Goal: Task Accomplishment & Management: Complete application form

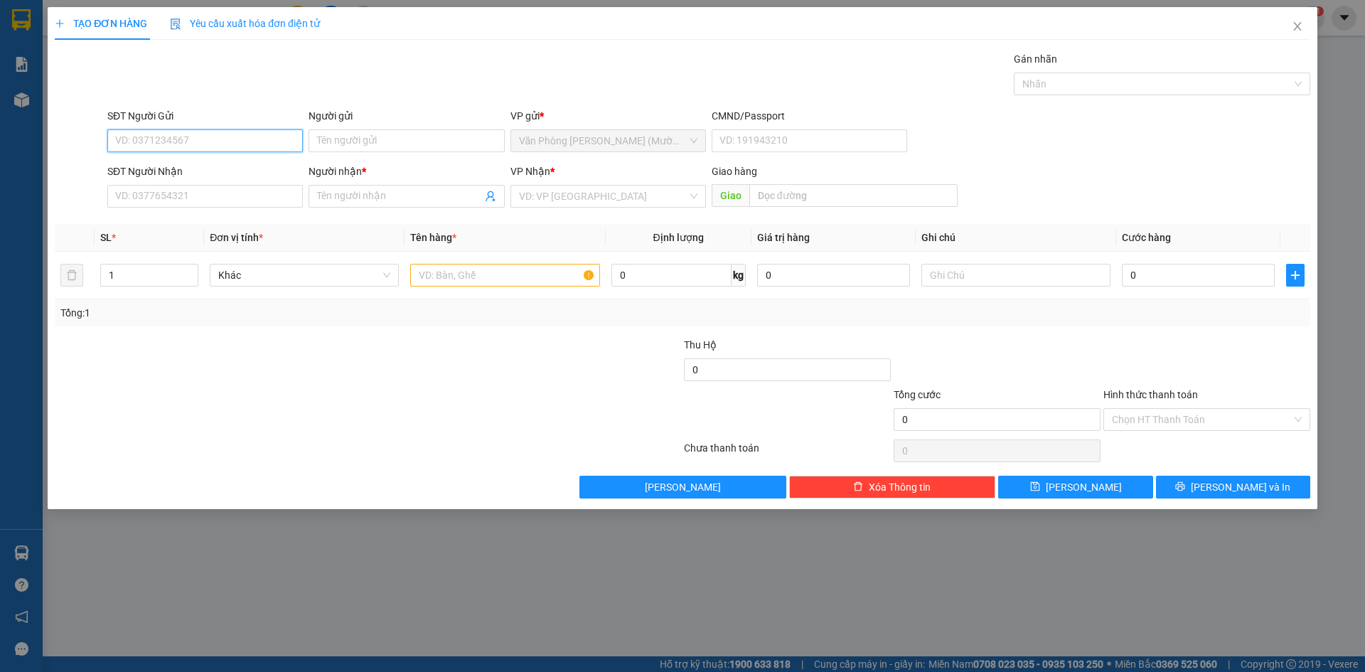
click at [191, 146] on input "SĐT Người Gửi" at bounding box center [204, 140] width 195 height 23
click at [208, 137] on input "SĐT Người Gửi" at bounding box center [204, 140] width 195 height 23
click at [208, 147] on input "SĐT Người Gửi" at bounding box center [204, 140] width 195 height 23
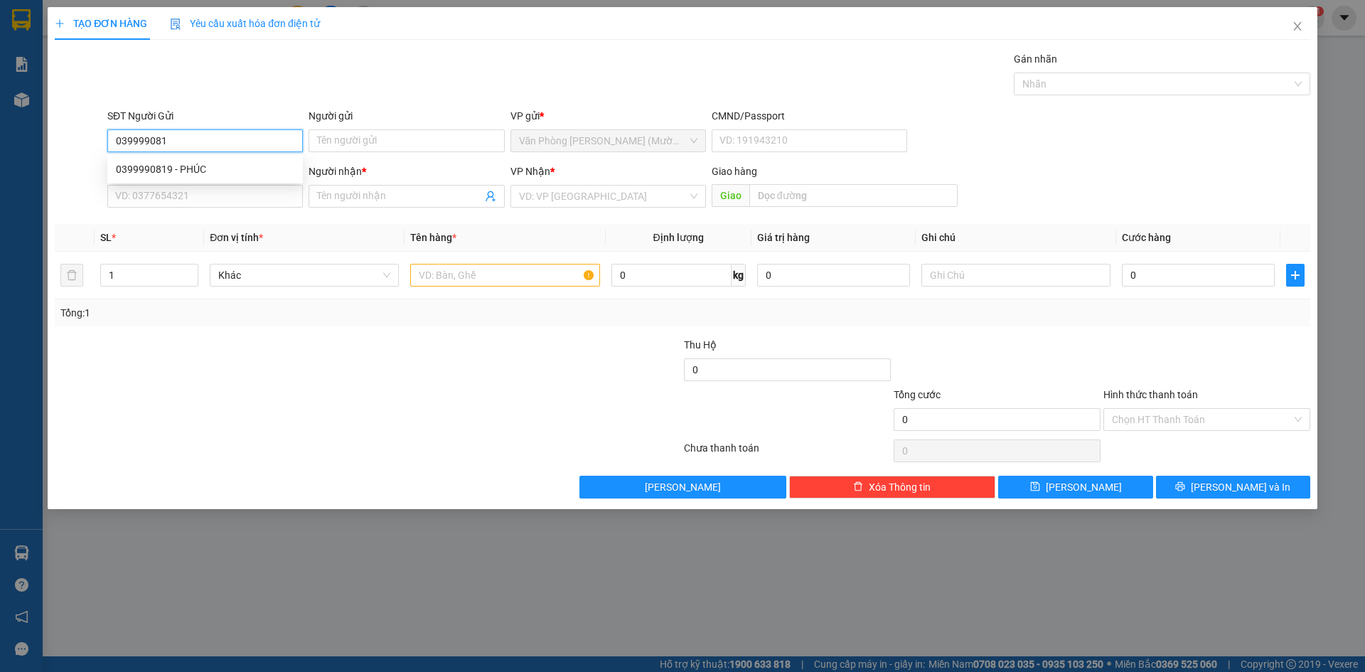
type input "0399990819"
click at [202, 173] on div "0399990819 - PHÚC" at bounding box center [205, 169] width 178 height 16
type input "PHÚC"
type input "0399990819"
click at [203, 195] on input "SĐT Người Nhận" at bounding box center [204, 196] width 195 height 23
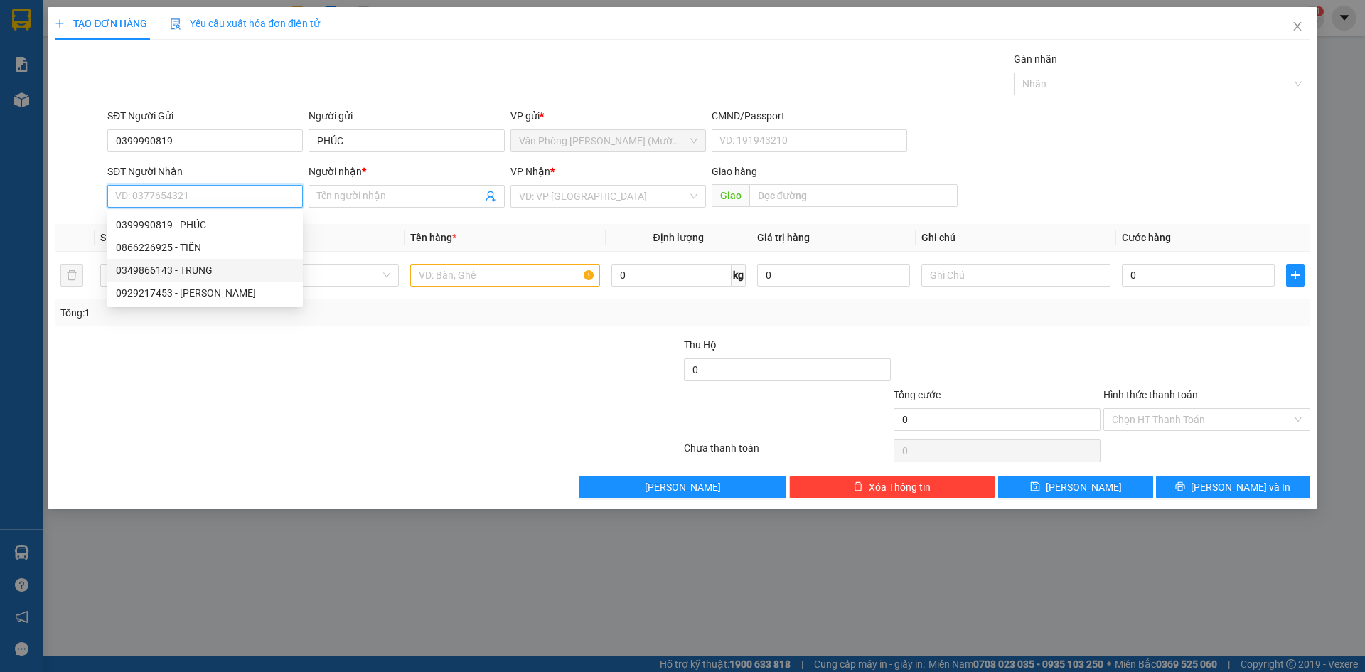
click at [209, 272] on div "0349866143 - TRUNG" at bounding box center [205, 270] width 178 height 16
type input "0349866143"
type input "TRUNG"
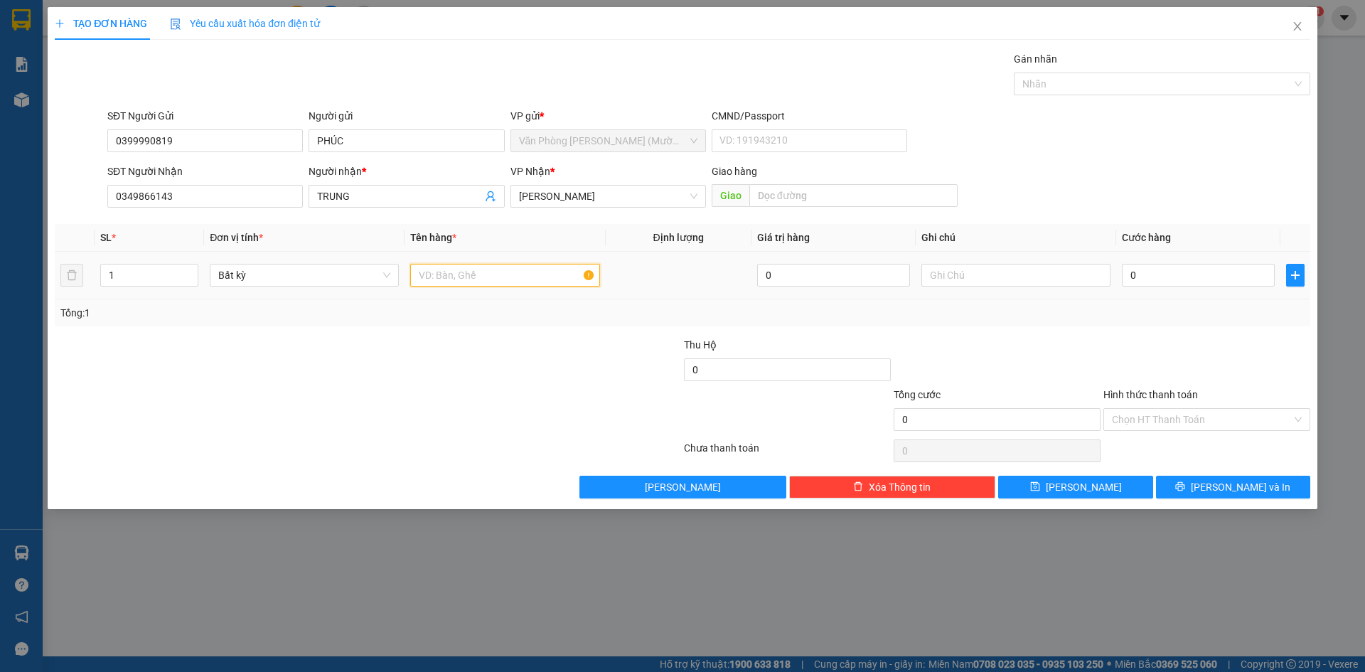
click at [501, 281] on input "text" at bounding box center [504, 275] width 189 height 23
type input "1 KIỆN"
click at [1157, 286] on div "0" at bounding box center [1197, 275] width 153 height 28
click at [1163, 272] on input "0" at bounding box center [1197, 275] width 153 height 23
type input "3"
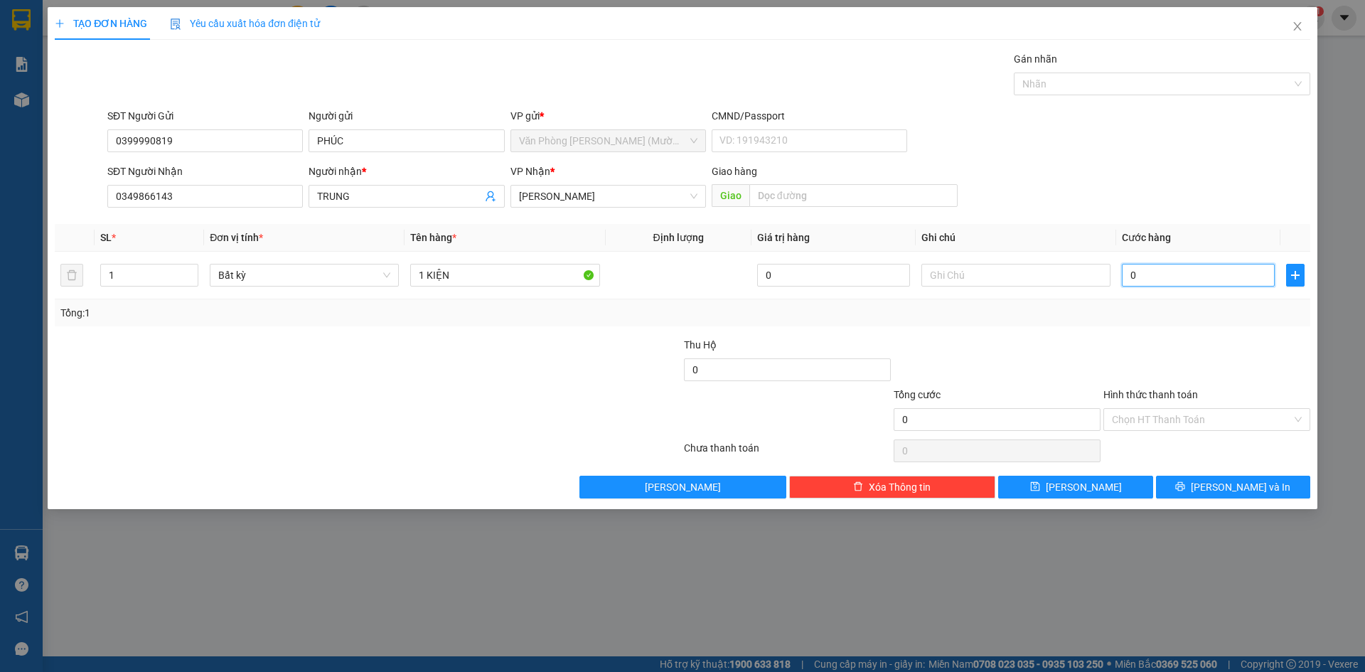
type input "3"
type input "30"
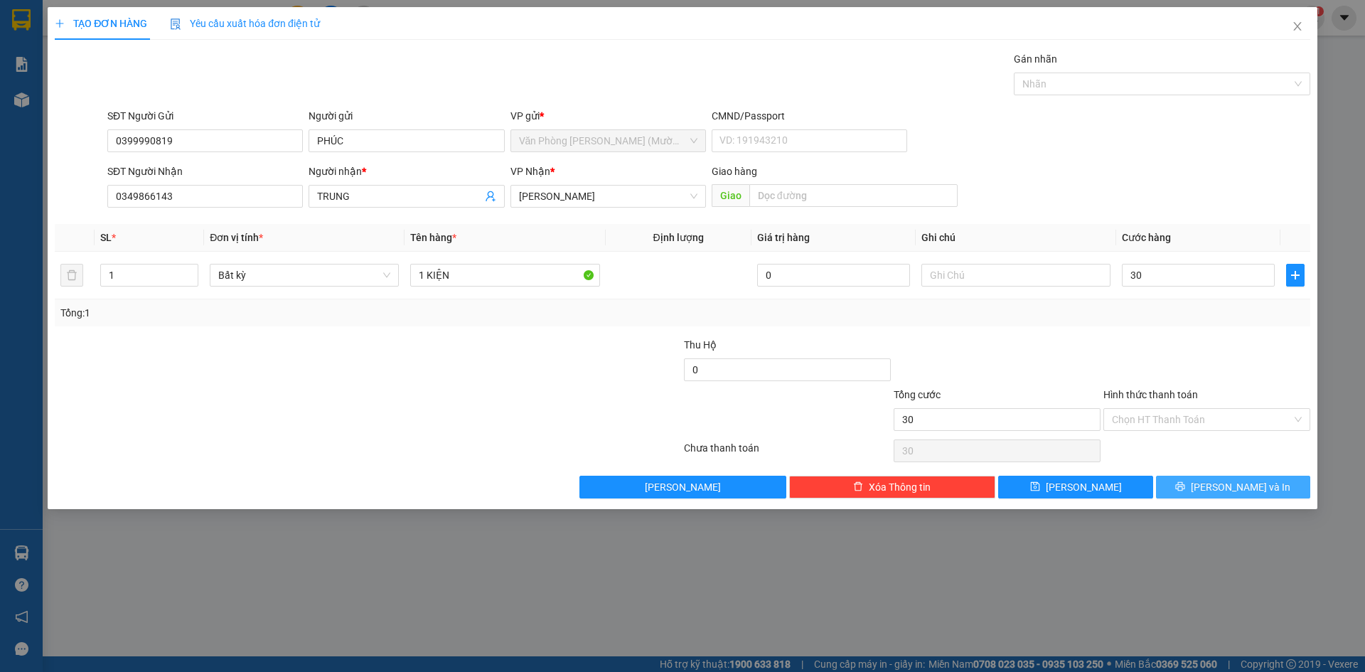
type input "30.000"
click at [1222, 492] on span "[PERSON_NAME] và In" at bounding box center [1239, 487] width 99 height 16
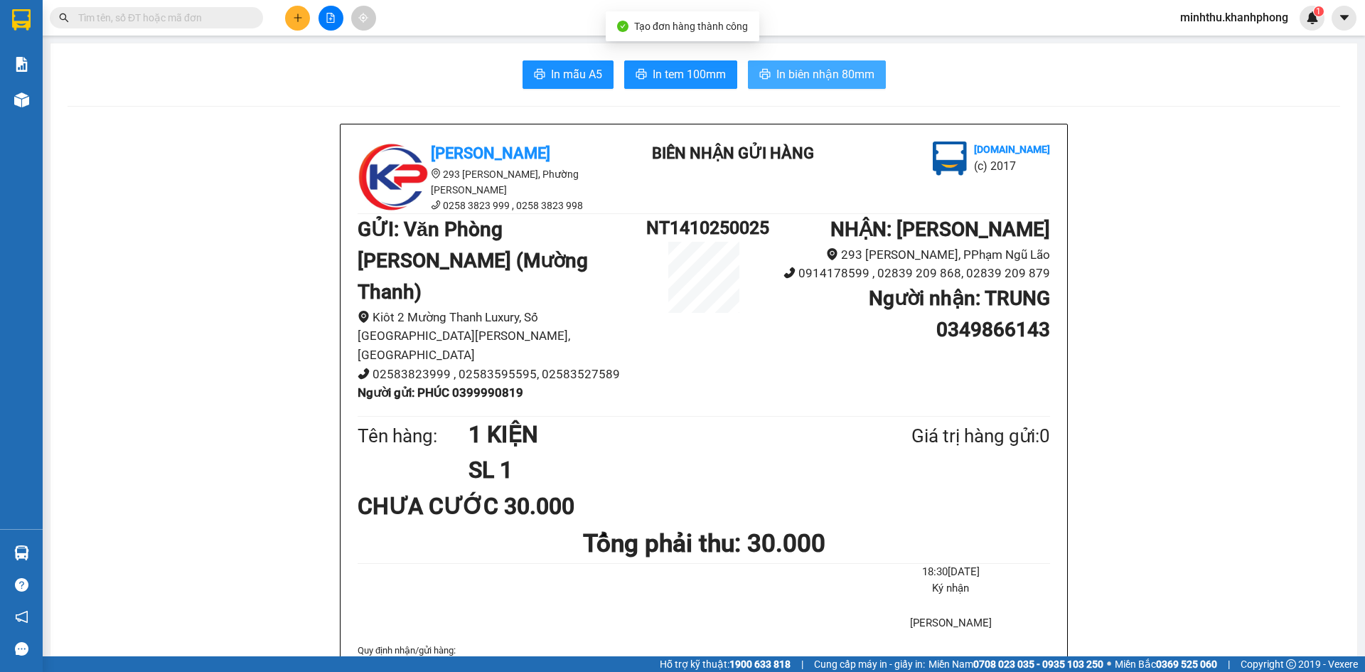
click at [809, 72] on span "In biên nhận 80mm" at bounding box center [825, 74] width 98 height 18
click at [558, 78] on span "In mẫu A5" at bounding box center [576, 74] width 51 height 18
